Goal: Find specific page/section: Find specific page/section

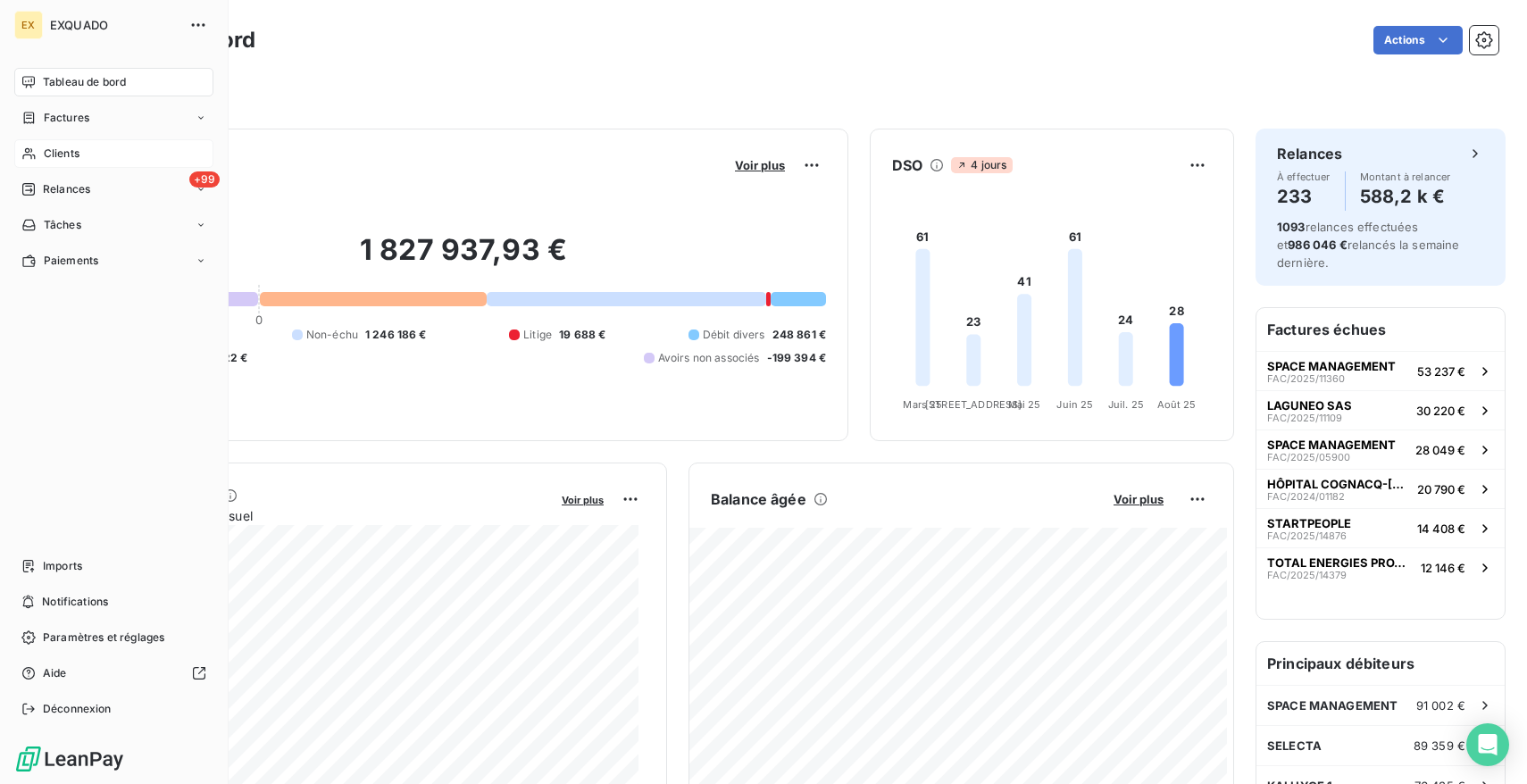
click at [71, 146] on span "Clients" at bounding box center [61, 153] width 36 height 16
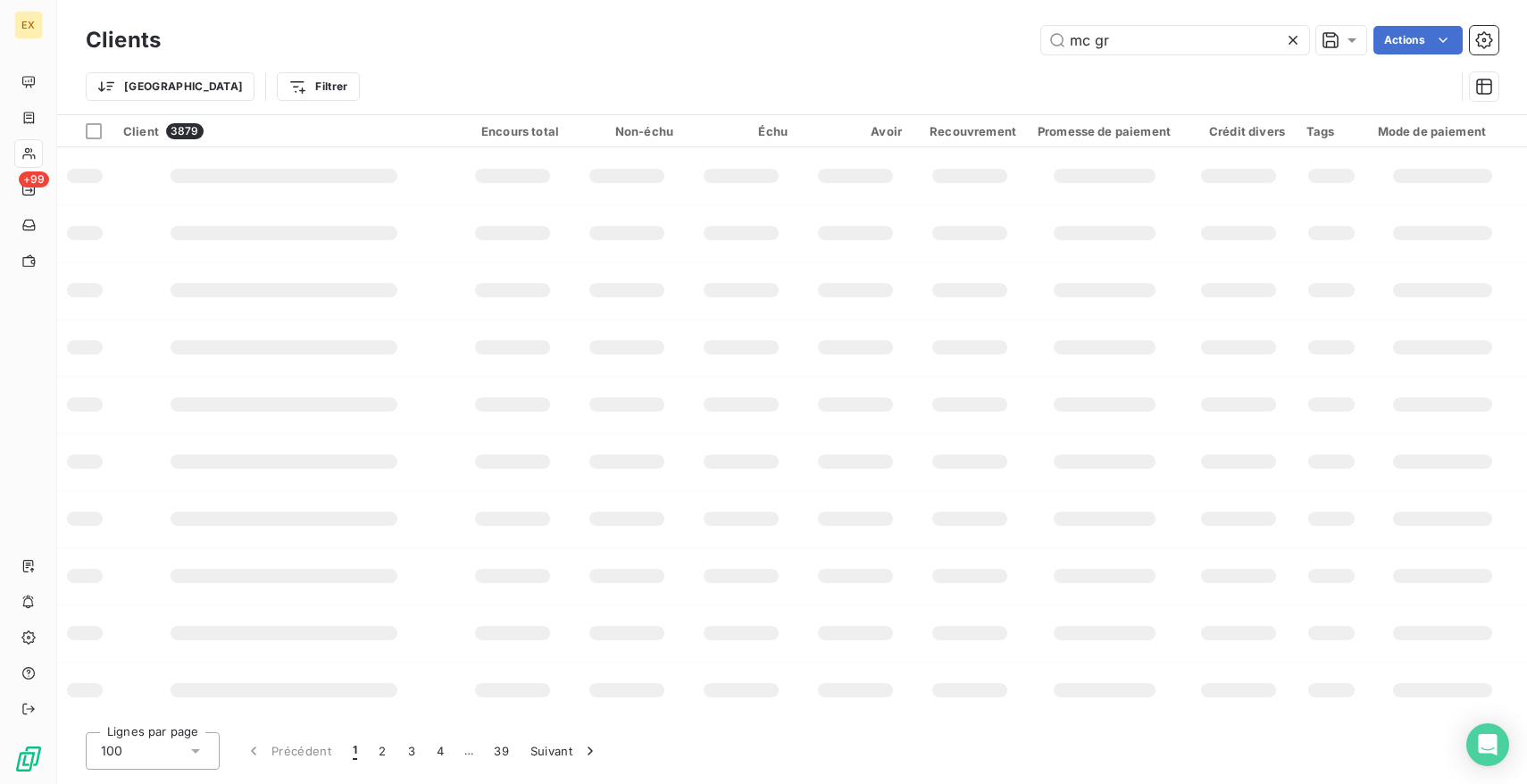
type input "mc gr"
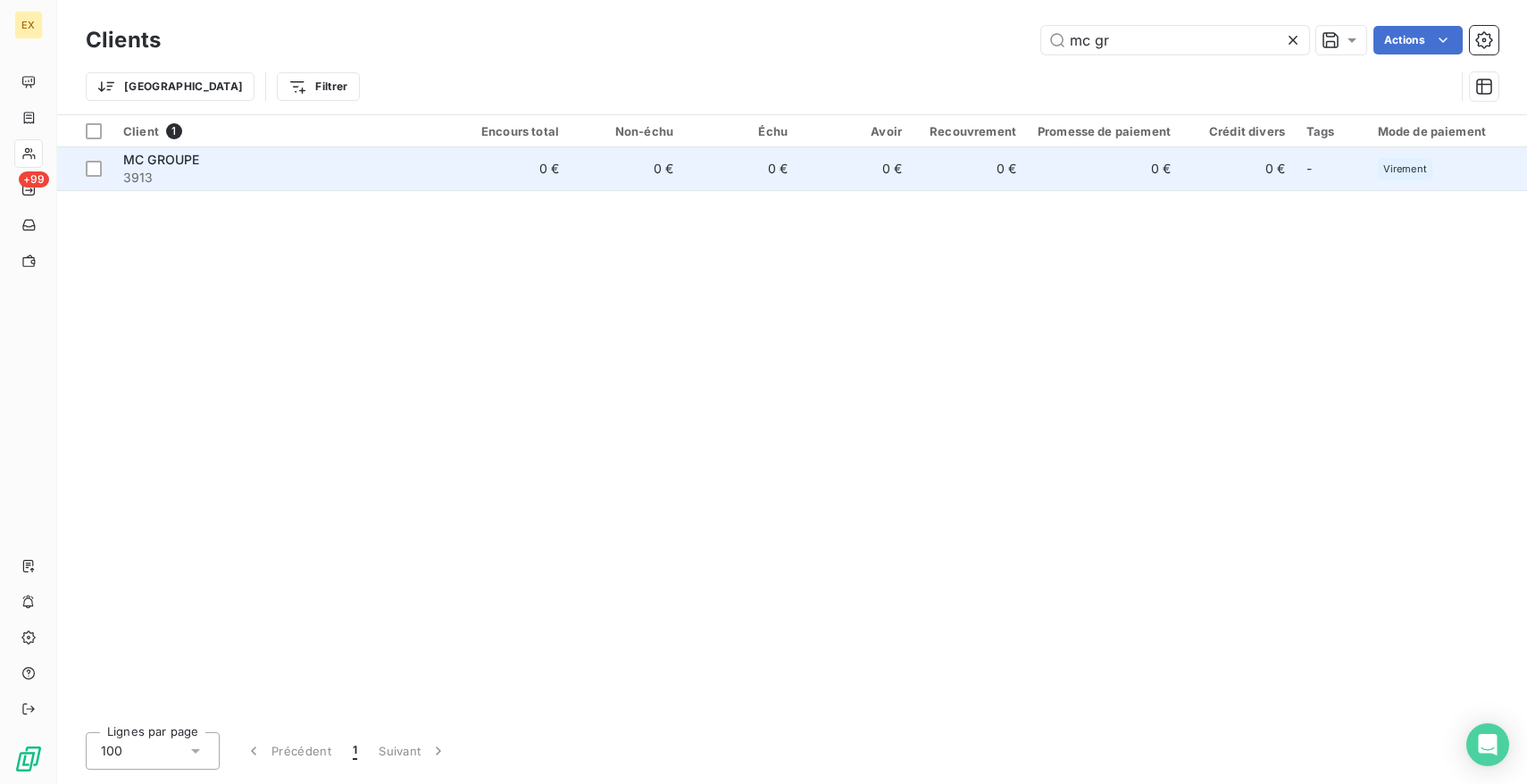
click at [405, 160] on div "MC GROUPE" at bounding box center [284, 160] width 321 height 18
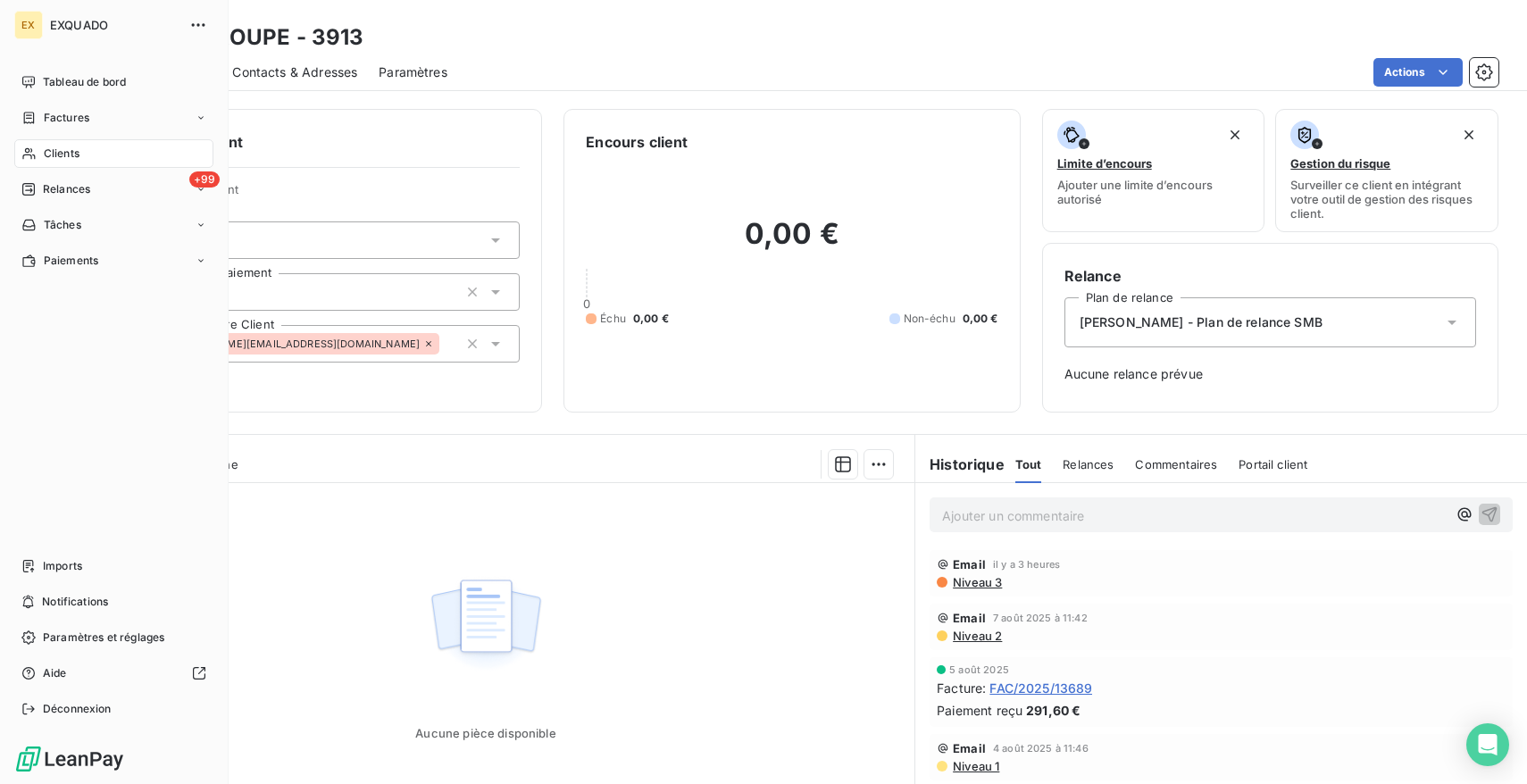
click at [59, 149] on span "Clients" at bounding box center [61, 153] width 36 height 16
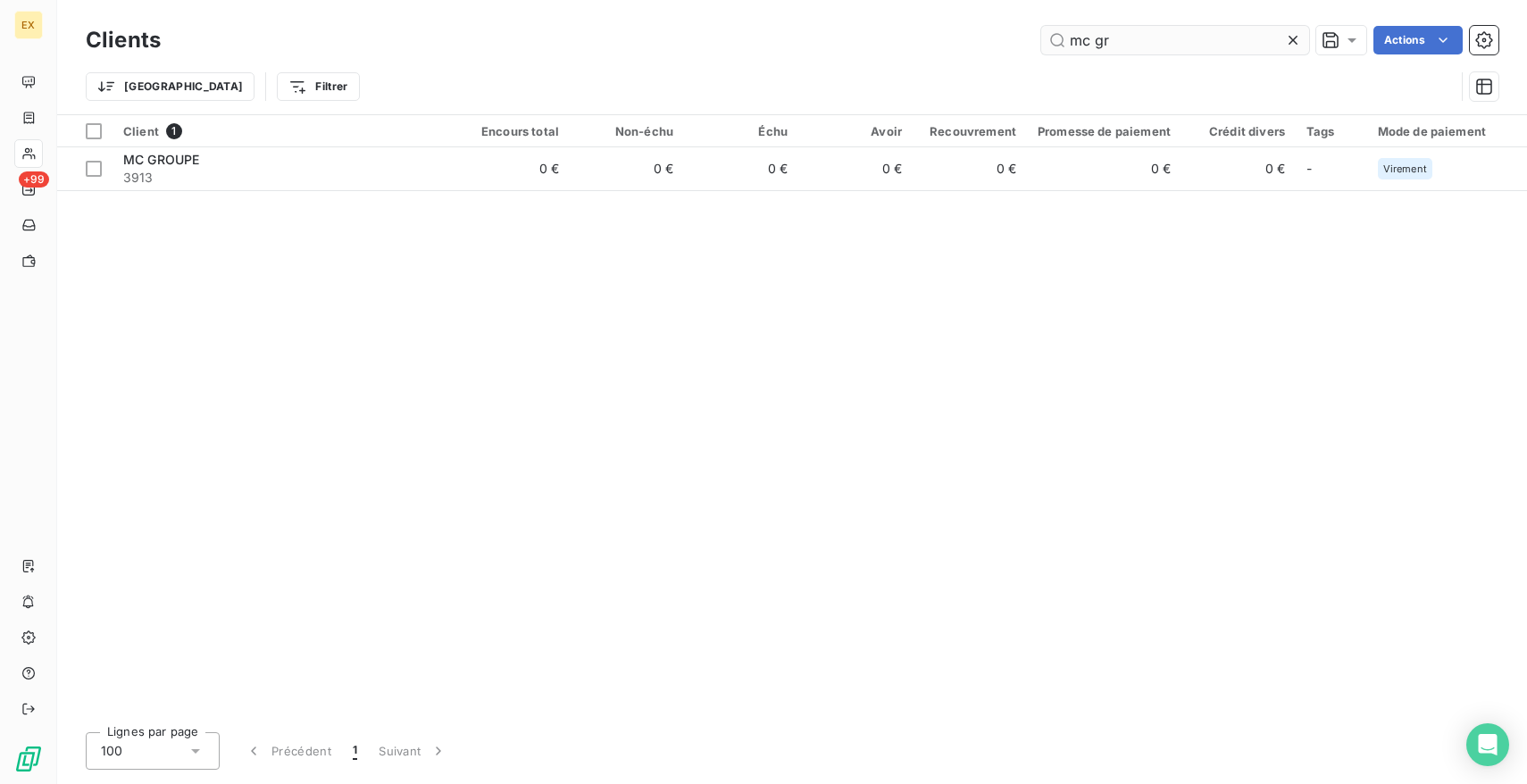
click at [1189, 42] on input "mc gr" at bounding box center [1175, 40] width 268 height 29
click at [1190, 43] on input "mc gr" at bounding box center [1175, 40] width 268 height 29
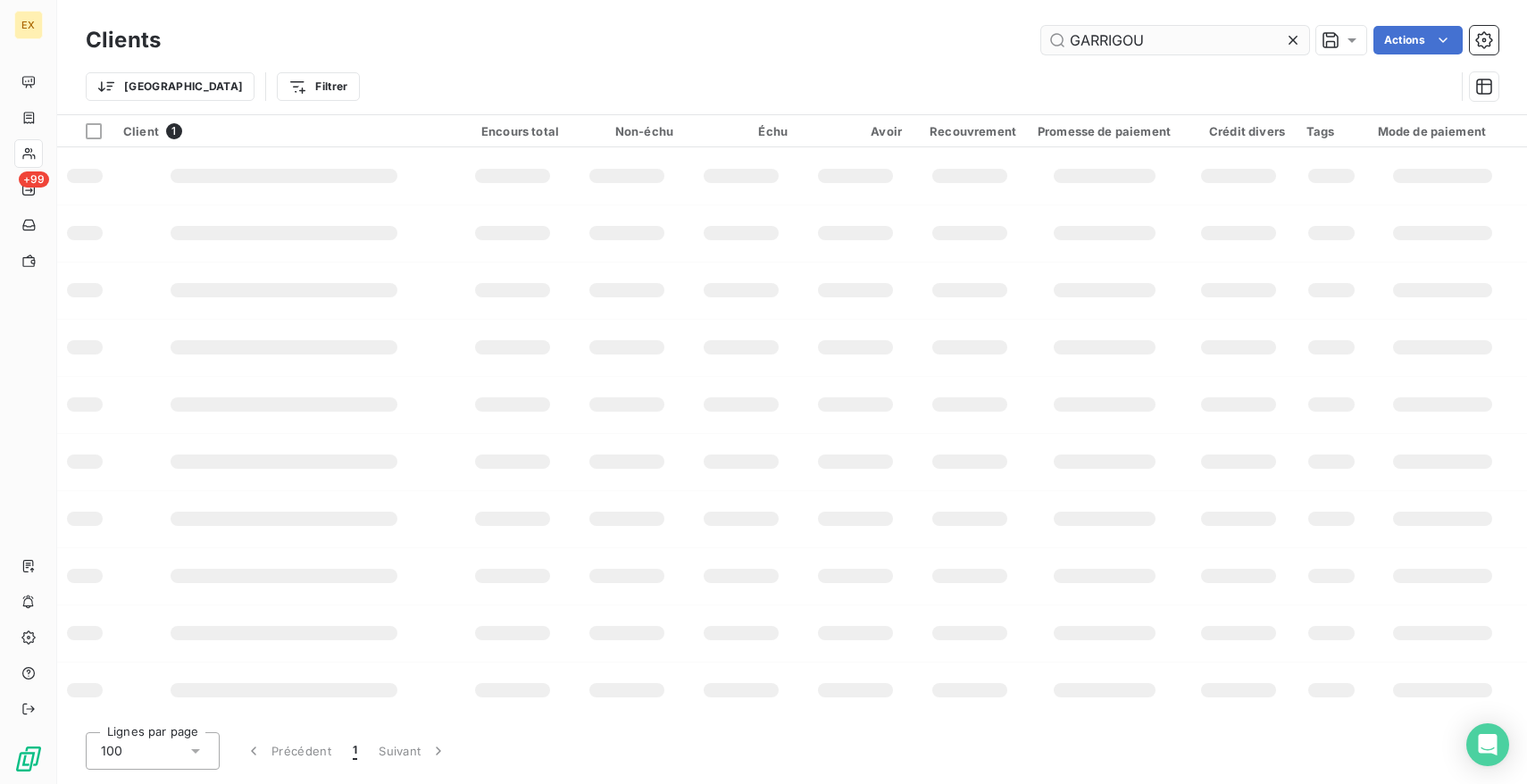
type input "GARRIGOU"
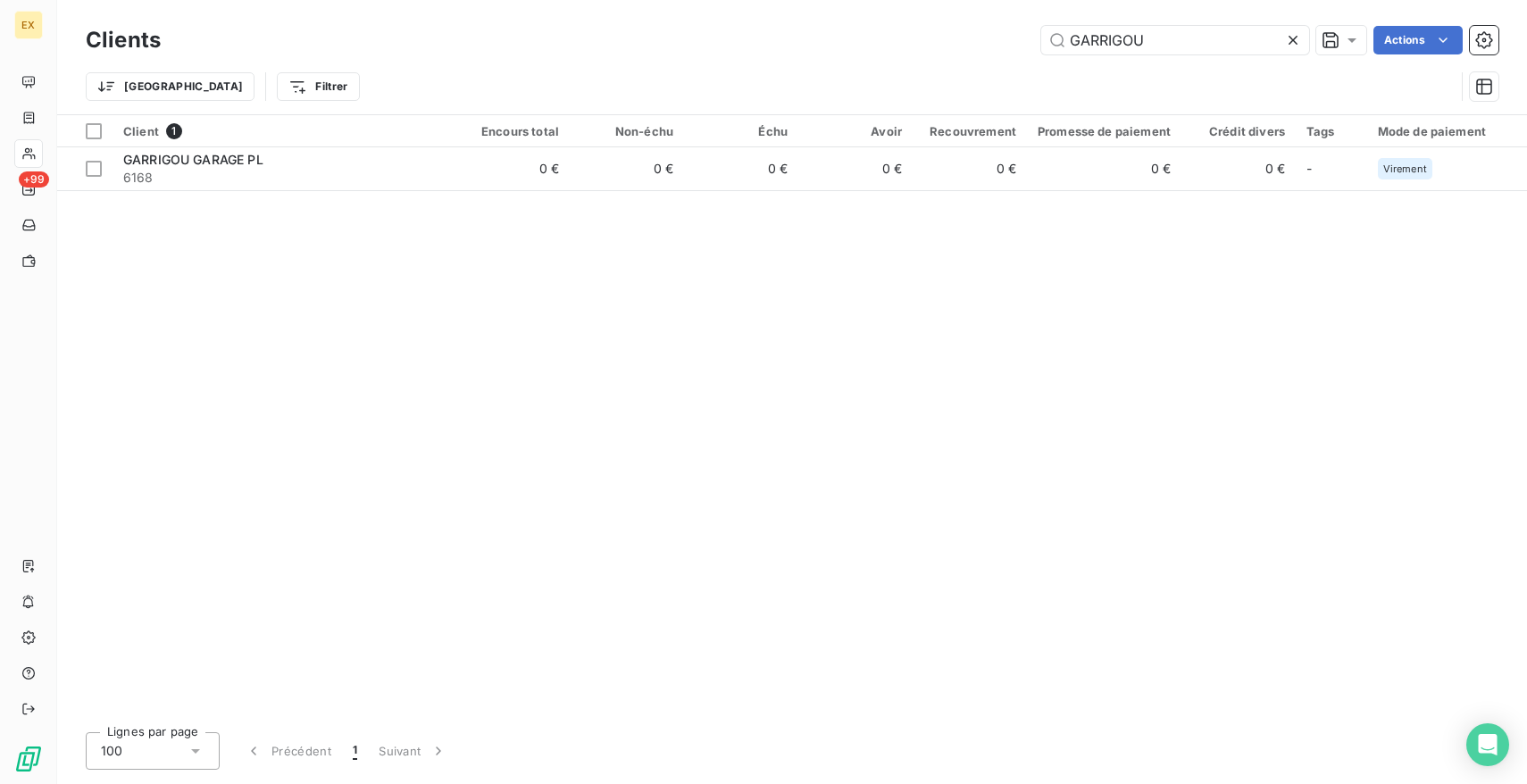
click at [1297, 41] on icon at bounding box center [1293, 41] width 18 height 18
